Goal: Task Accomplishment & Management: Complete application form

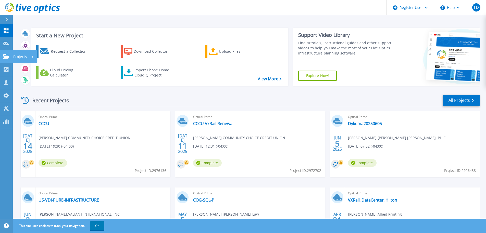
click at [8, 56] on icon at bounding box center [6, 56] width 6 height 4
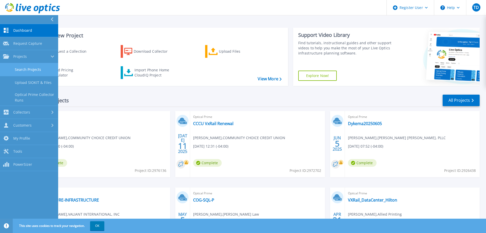
click at [29, 66] on link "Search Projects" at bounding box center [29, 69] width 58 height 13
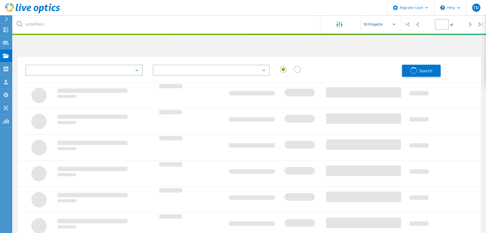
type input "1"
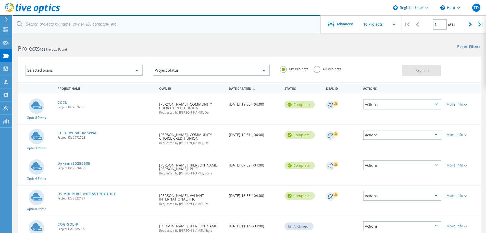
click at [98, 27] on input "text" at bounding box center [167, 24] width 308 height 18
type input "great wolf"
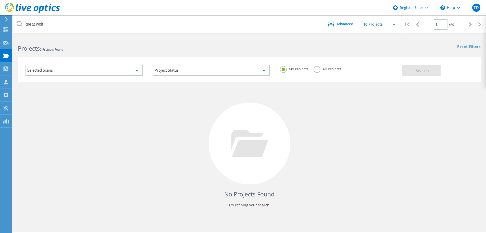
click at [317, 70] on label "All Projects" at bounding box center [328, 68] width 28 height 5
click at [0, 0] on input "All Projects" at bounding box center [0, 0] width 0 height 0
click at [441, 69] on button "Search" at bounding box center [421, 70] width 39 height 11
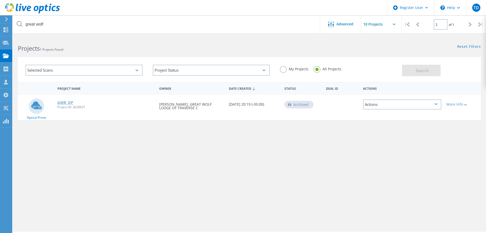
click at [68, 101] on link "GWR_OP" at bounding box center [65, 103] width 16 height 4
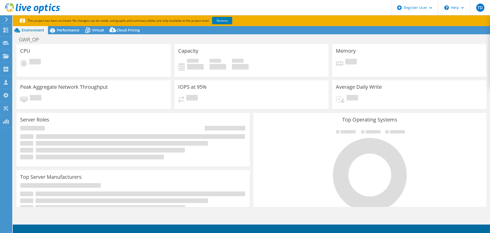
select select "USD"
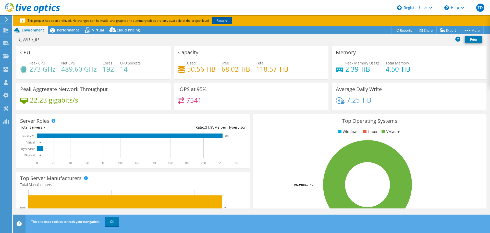
click at [222, 20] on link "Restore" at bounding box center [222, 20] width 20 height 7
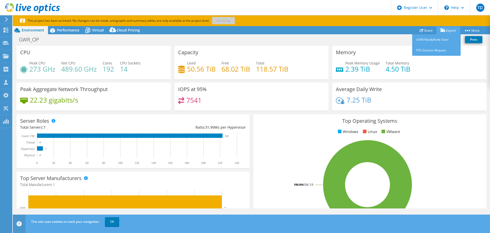
click at [443, 29] on icon at bounding box center [442, 30] width 5 height 4
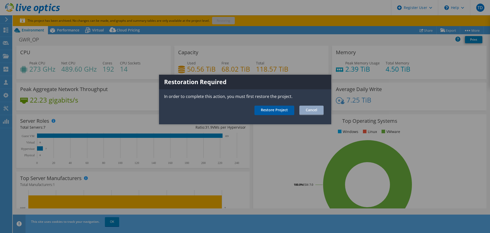
click at [282, 110] on link "Restore Project" at bounding box center [274, 109] width 40 height 9
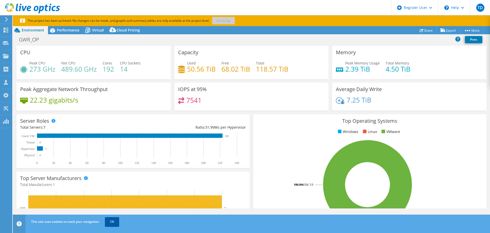
click at [112, 220] on link "OK" at bounding box center [112, 221] width 14 height 9
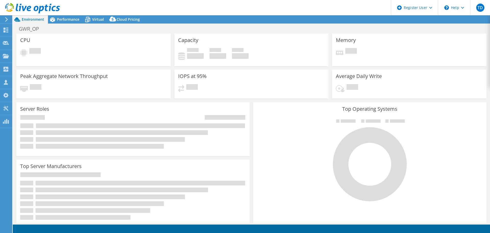
select select "USD"
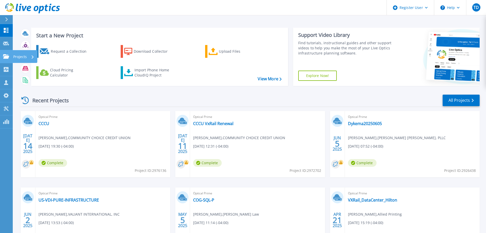
click at [10, 59] on link "Projects Projects" at bounding box center [6, 56] width 13 height 13
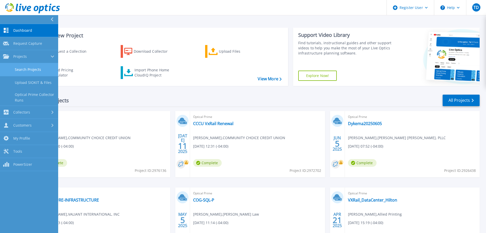
click at [28, 70] on link "Search Projects" at bounding box center [29, 69] width 58 height 13
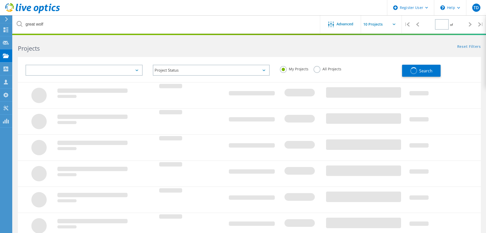
type input "1"
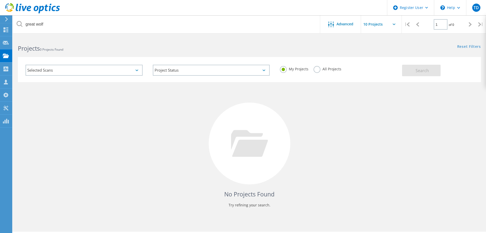
click at [316, 70] on label "All Projects" at bounding box center [328, 68] width 28 height 5
click at [0, 0] on input "All Projects" at bounding box center [0, 0] width 0 height 0
click at [423, 70] on span "Search" at bounding box center [422, 71] width 13 height 6
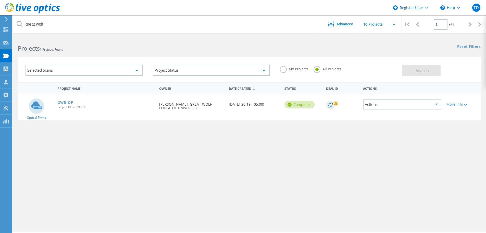
click at [68, 103] on link "GWR_OP" at bounding box center [65, 103] width 16 height 4
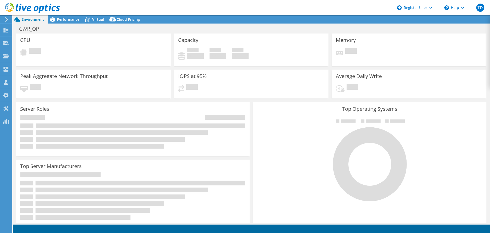
select select "USD"
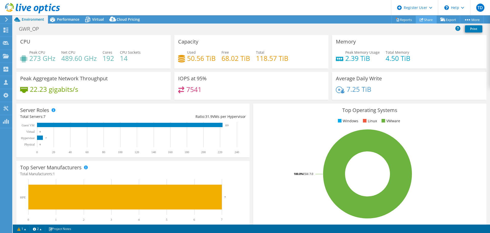
click at [424, 21] on link "Share" at bounding box center [426, 20] width 21 height 8
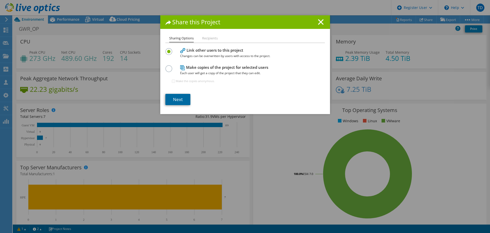
click at [175, 100] on link "Next" at bounding box center [177, 99] width 25 height 11
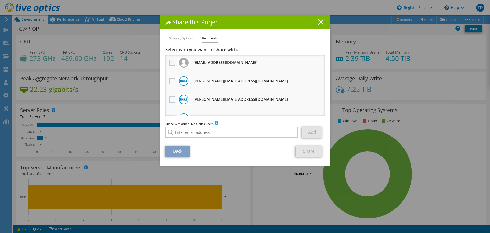
click at [170, 63] on label at bounding box center [172, 62] width 7 height 6
click at [0, 0] on input "checkbox" at bounding box center [0, 0] width 0 height 0
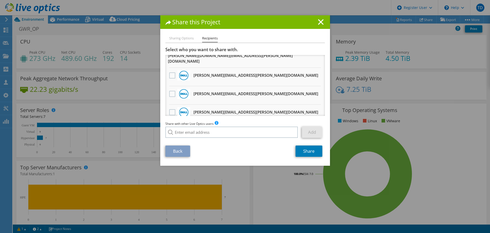
scroll to position [344, 0]
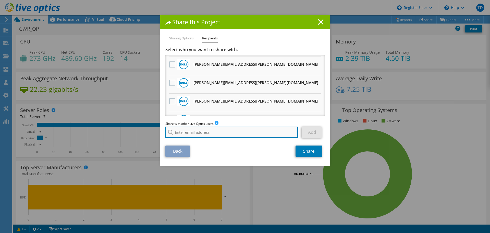
click at [188, 132] on input "search" at bounding box center [231, 131] width 133 height 11
type input "ashah@greatwolf.com"
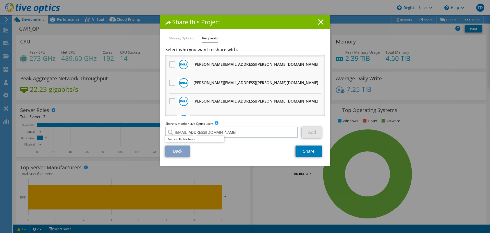
click at [252, 158] on div "Sharing Options Recipients Link other users to this project Changes can be over…" at bounding box center [245, 100] width 170 height 130
click at [320, 21] on line at bounding box center [320, 21] width 5 height 5
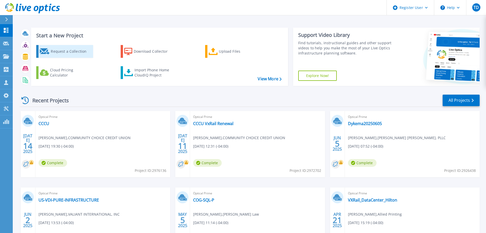
click at [71, 54] on div "Request a Collection" at bounding box center [71, 51] width 41 height 10
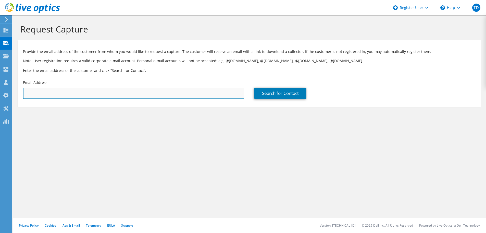
click at [183, 91] on input "text" at bounding box center [133, 93] width 221 height 11
drag, startPoint x: 40, startPoint y: 94, endPoint x: 11, endPoint y: 94, distance: 28.6
click at [11, 94] on div "TD Dell User Tina Dettloff Tina.Dettloff@Dell.com Dell My Profile Log Out \n He…" at bounding box center [243, 116] width 486 height 233
drag, startPoint x: 72, startPoint y: 93, endPoint x: 11, endPoint y: 92, distance: 60.5
click at [11, 92] on div "TD Dell User Tina Dettloff Tina.Dettloff@Dell.com Dell My Profile Log Out \n He…" at bounding box center [243, 116] width 486 height 233
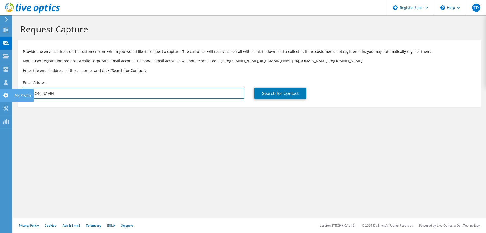
paste input "[EMAIL_ADDRESS][DOMAIN_NAME]"
click at [36, 93] on input "kris waKWalls@greatwolf.com" at bounding box center [133, 93] width 221 height 11
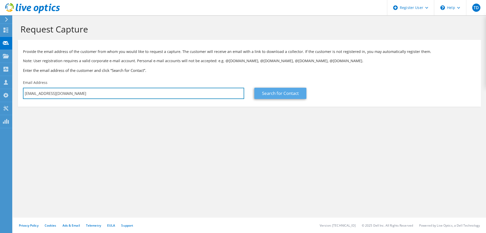
type input "[EMAIL_ADDRESS][DOMAIN_NAME]"
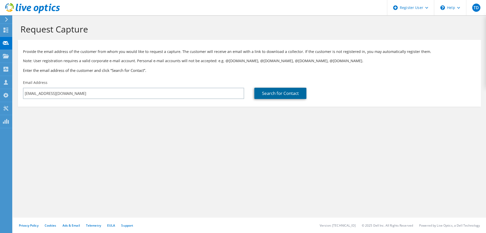
click at [277, 91] on link "Search for Contact" at bounding box center [280, 93] width 52 height 11
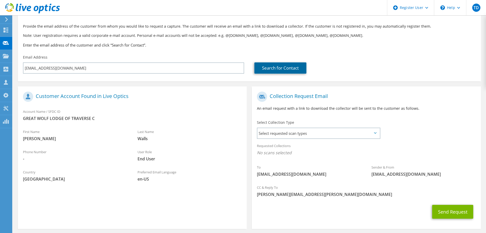
scroll to position [47, 0]
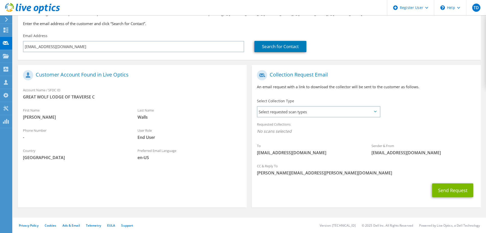
click at [375, 112] on icon at bounding box center [375, 112] width 3 height 2
click at [375, 111] on icon at bounding box center [375, 112] width 3 height 2
click at [375, 110] on span "Select requested scan types" at bounding box center [319, 111] width 122 height 10
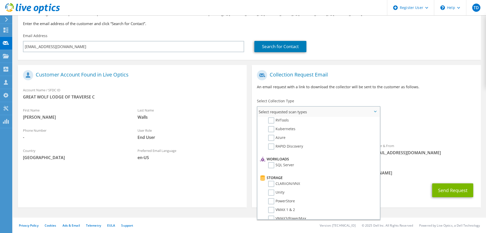
scroll to position [0, 0]
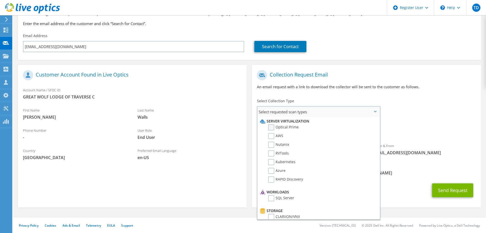
click at [272, 126] on label "Optical Prime" at bounding box center [283, 127] width 31 height 6
click at [0, 0] on input "Optical Prime" at bounding box center [0, 0] width 0 height 0
click at [410, 125] on div "Requested Collections No scans selected Optical Prime" at bounding box center [366, 129] width 229 height 20
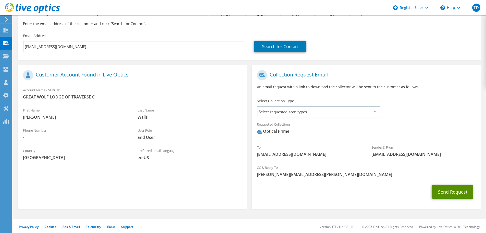
click at [452, 191] on button "Send Request" at bounding box center [452, 192] width 41 height 14
